Goal: Transaction & Acquisition: Purchase product/service

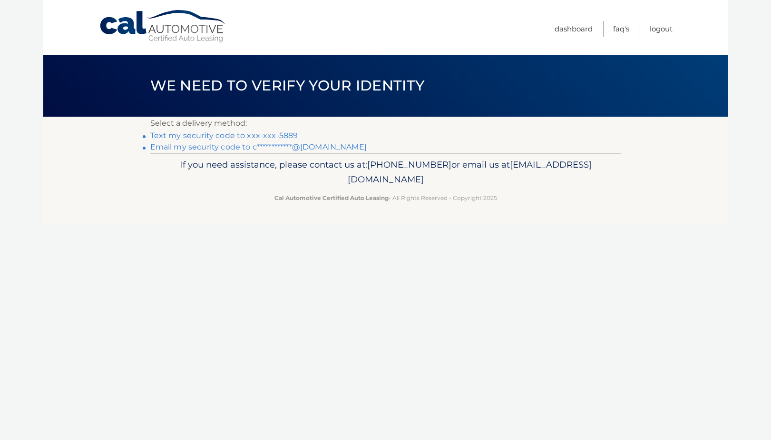
click at [273, 136] on link "Text my security code to xxx-xxx-5889" at bounding box center [224, 135] width 148 height 9
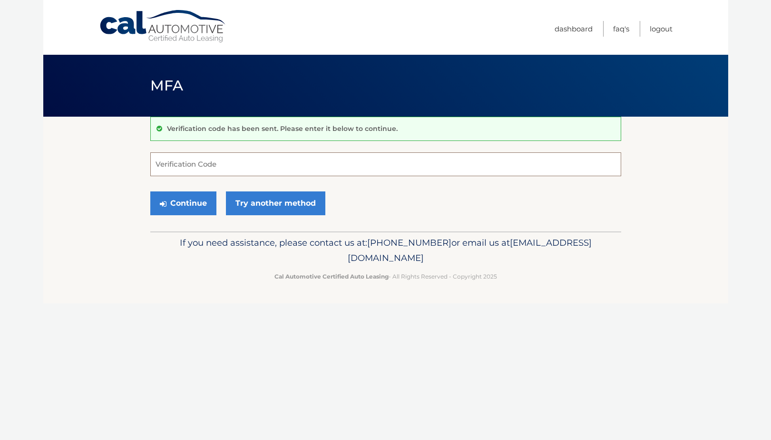
click at [294, 160] on input "Verification Code" at bounding box center [385, 164] width 471 height 24
type input "873872"
click at [172, 205] on button "Continue" at bounding box center [183, 203] width 66 height 24
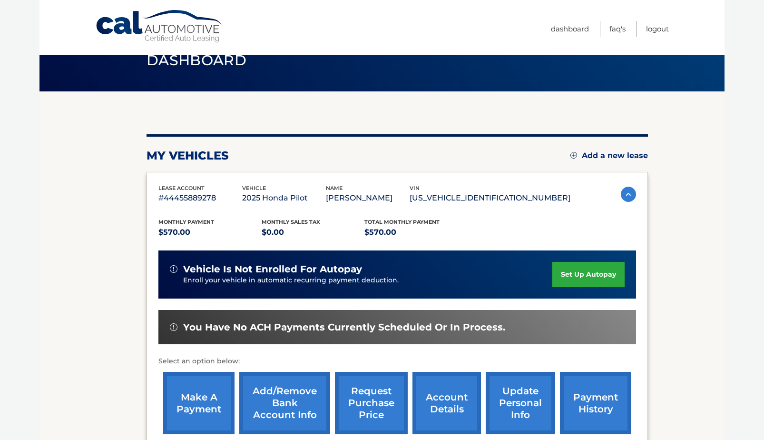
scroll to position [48, 0]
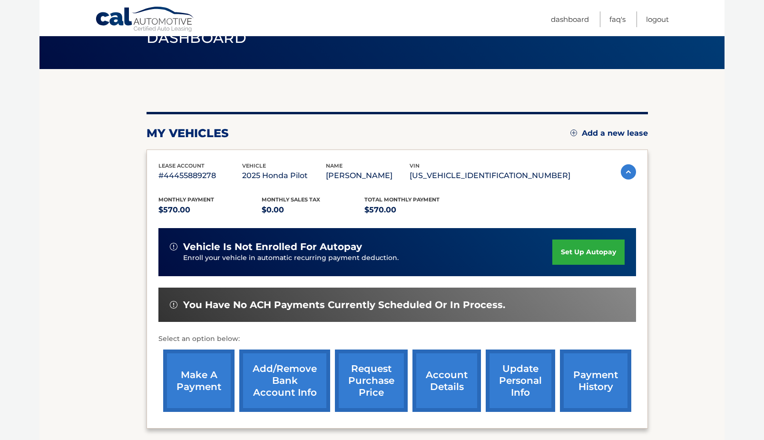
click at [209, 372] on link "make a payment" at bounding box center [198, 380] width 71 height 62
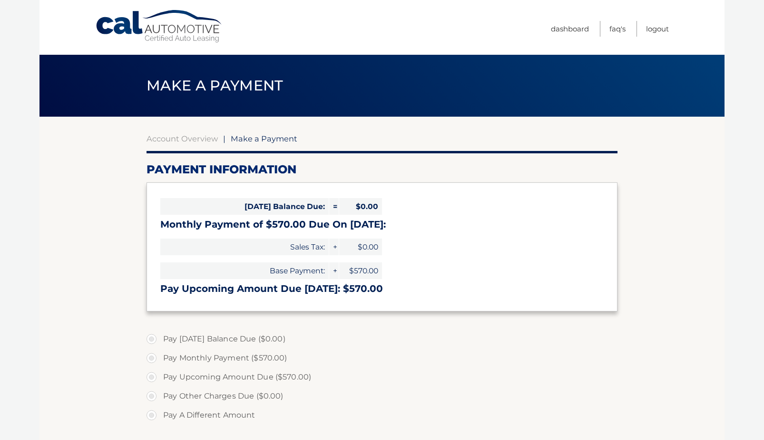
select select "YTRiNWUzYTgtNzUzNi00NDhmLTg4YTktOWY3MDU1OGExOTk5"
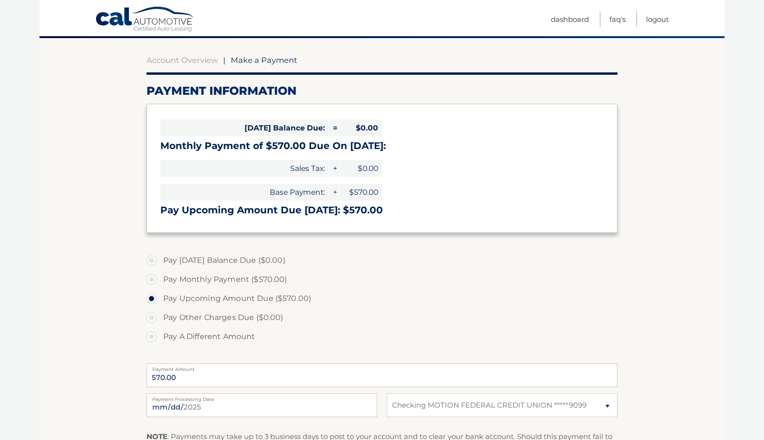
scroll to position [95, 0]
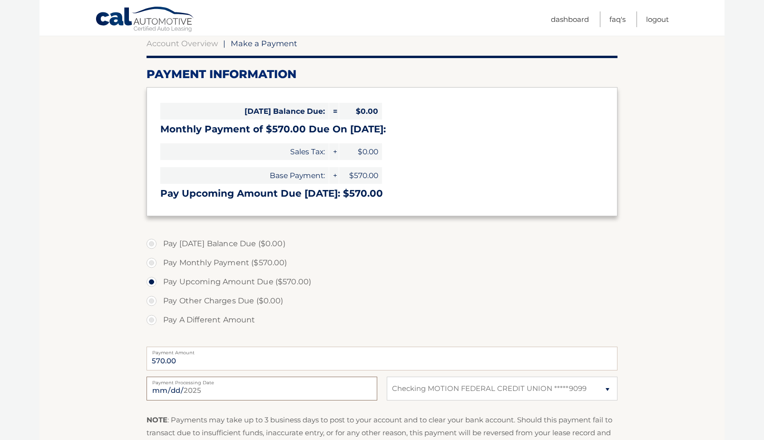
click at [208, 388] on input "[DATE]" at bounding box center [262, 388] width 231 height 24
type input "[DATE]"
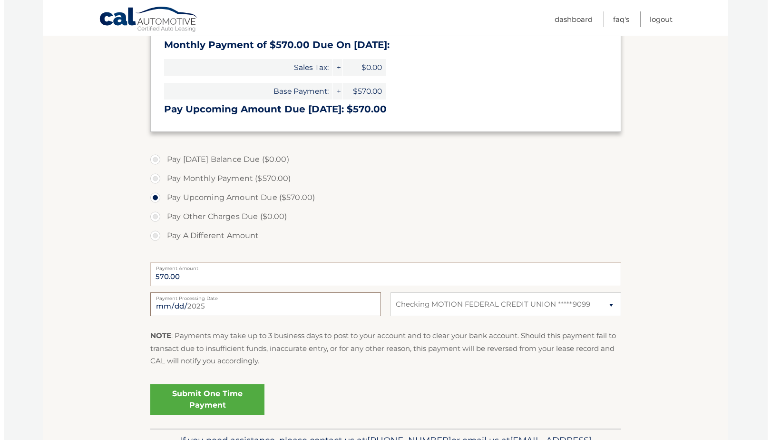
scroll to position [190, 0]
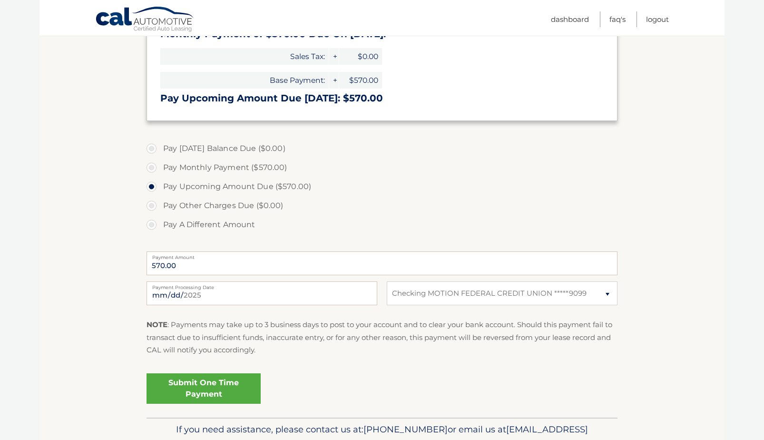
click at [199, 393] on link "Submit One Time Payment" at bounding box center [204, 388] width 114 height 30
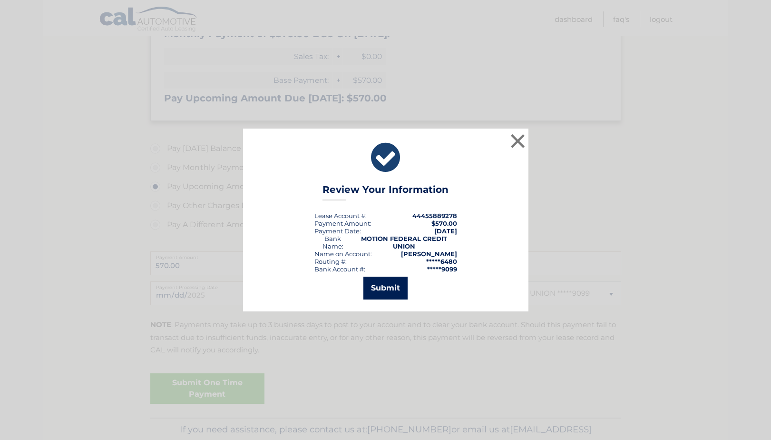
click at [380, 291] on button "Submit" at bounding box center [385, 287] width 44 height 23
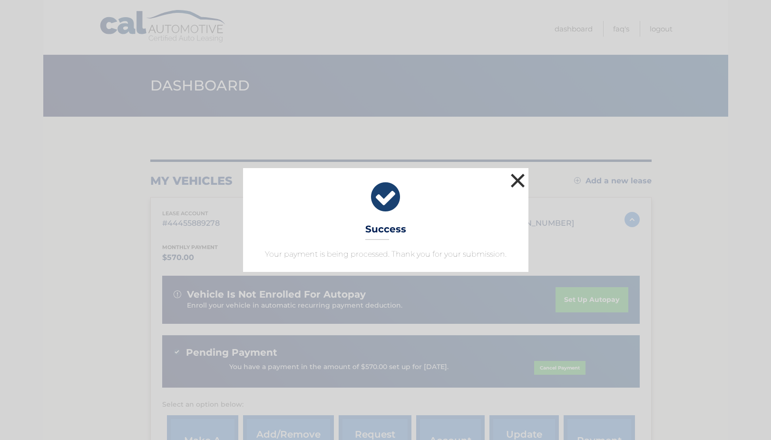
click at [514, 175] on button "×" at bounding box center [518, 180] width 19 height 19
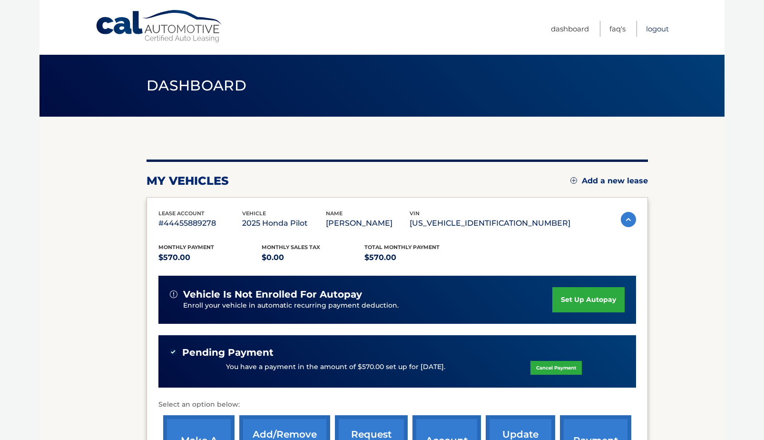
click at [652, 29] on link "Logout" at bounding box center [657, 29] width 23 height 16
